Goal: Task Accomplishment & Management: Manage account settings

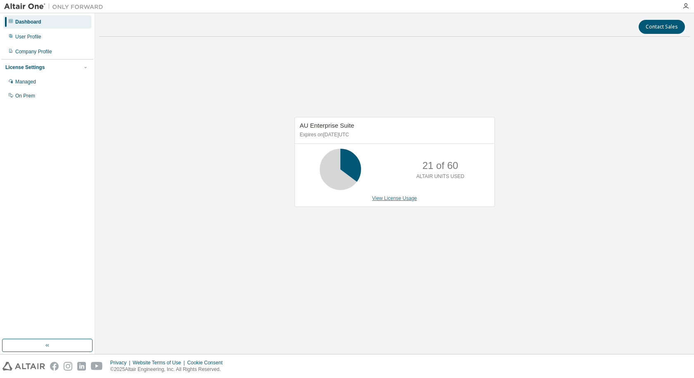
click at [394, 201] on link "View License Usage" at bounding box center [394, 198] width 45 height 6
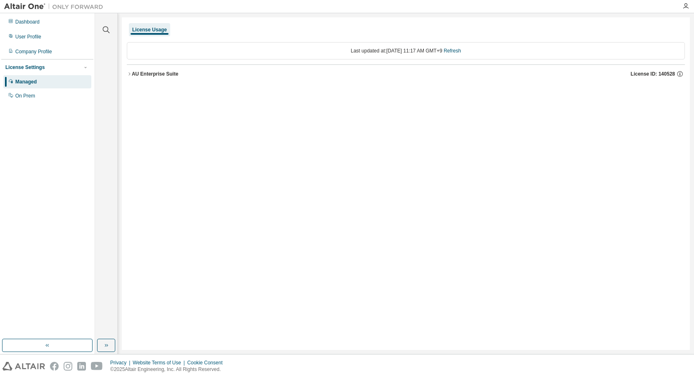
click at [130, 76] on button "AU Enterprise Suite License ID: 140528" at bounding box center [406, 74] width 558 height 18
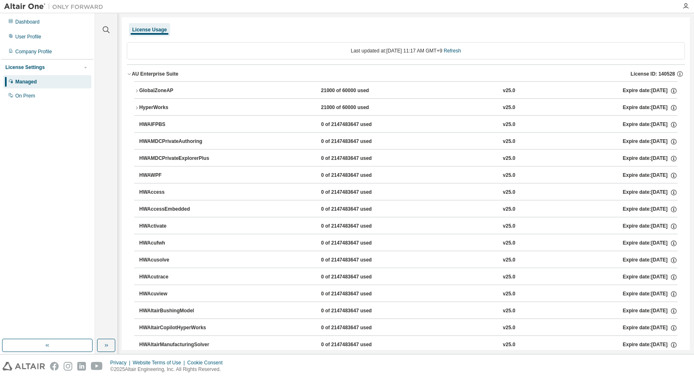
click at [130, 76] on button "AU Enterprise Suite License ID: 140528" at bounding box center [406, 74] width 558 height 18
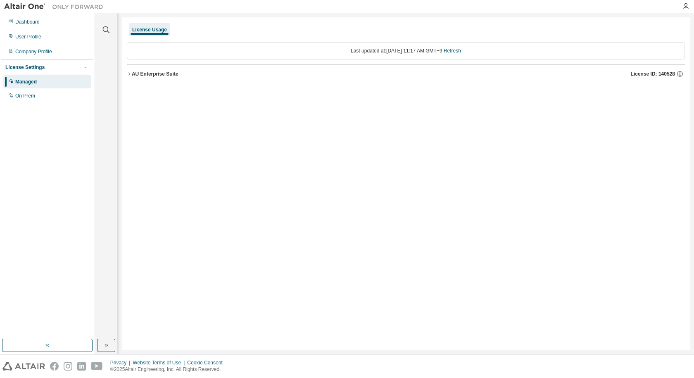
click at [80, 64] on div "License Settings" at bounding box center [47, 67] width 84 height 7
click at [39, 65] on div "License Settings" at bounding box center [24, 67] width 39 height 7
click at [22, 14] on div "Dashboard User Profile Company Profile License Settings Managed On Prem" at bounding box center [47, 58] width 92 height 89
click at [23, 19] on div "Dashboard" at bounding box center [27, 22] width 24 height 7
